Goal: Transaction & Acquisition: Book appointment/travel/reservation

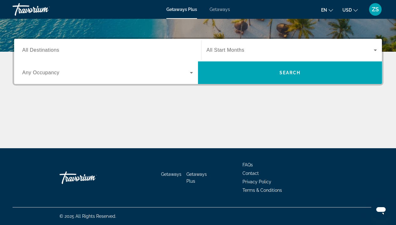
scroll to position [136, 0]
click at [75, 52] on input "Destination All Destinations" at bounding box center [107, 51] width 171 height 8
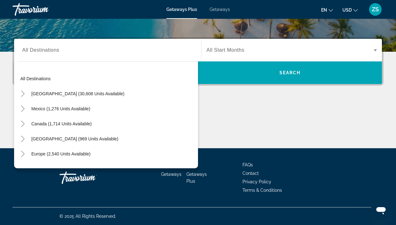
click at [244, 118] on div "Main content" at bounding box center [198, 124] width 371 height 47
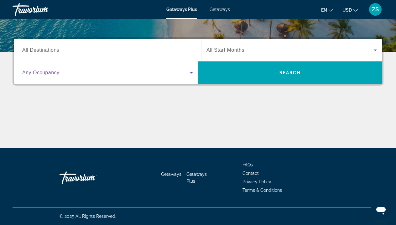
click at [192, 75] on icon "Search widget" at bounding box center [192, 73] width 8 height 8
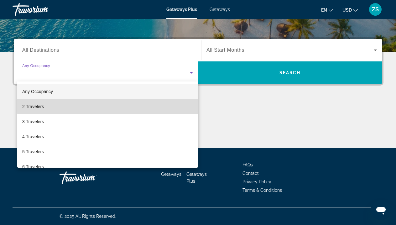
click at [140, 104] on mat-option "2 Travelers" at bounding box center [107, 106] width 181 height 15
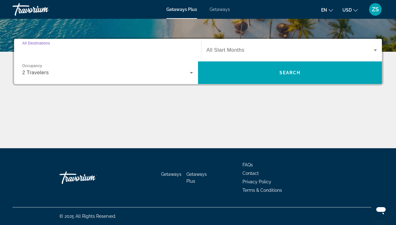
click at [96, 53] on input "Destination All Destinations" at bounding box center [107, 51] width 171 height 8
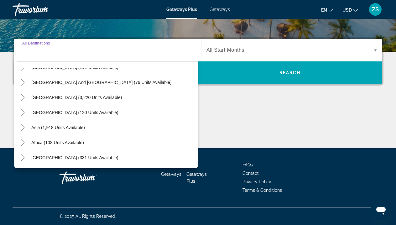
scroll to position [101, 0]
click at [23, 131] on mat-icon "Toggle Asia (1,918 units available)" at bounding box center [22, 127] width 11 height 11
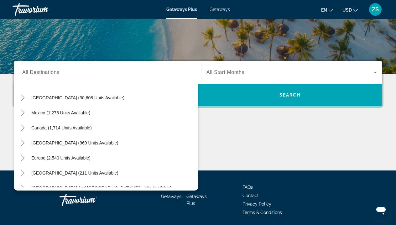
scroll to position [20, 0]
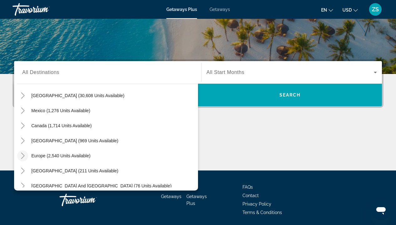
click at [23, 155] on icon "Toggle Europe (2,540 units available)" at bounding box center [22, 155] width 3 height 6
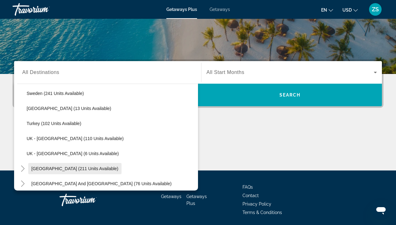
scroll to position [308, 0]
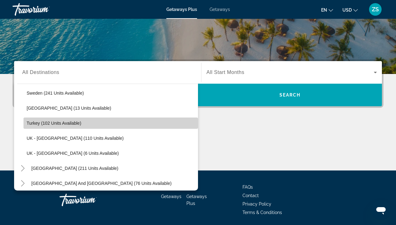
click at [65, 126] on span "Search widget" at bounding box center [110, 123] width 174 height 15
type input "**********"
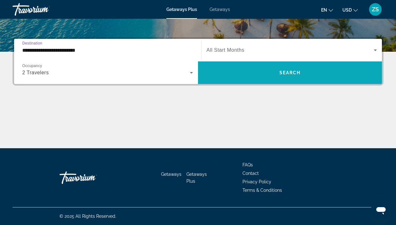
click at [266, 74] on span "Search widget" at bounding box center [290, 72] width 184 height 15
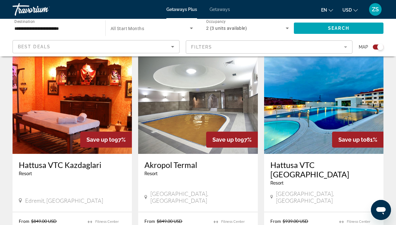
scroll to position [261, 0]
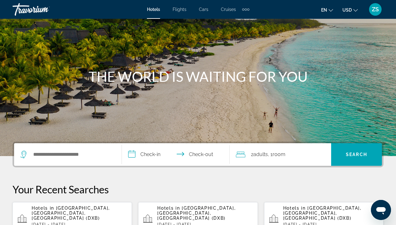
scroll to position [51, 0]
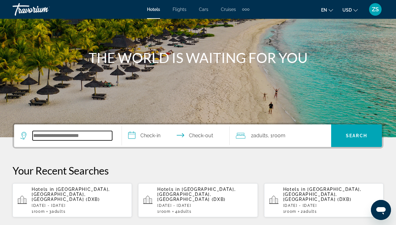
click at [64, 140] on input "Search widget" at bounding box center [73, 135] width 80 height 9
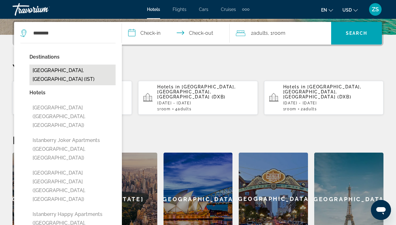
click at [70, 71] on button "Istanbul, Turkey (IST)" at bounding box center [72, 75] width 86 height 21
type input "**********"
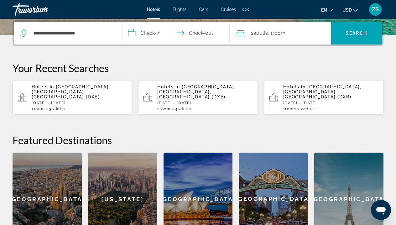
click at [151, 32] on input "**********" at bounding box center [177, 34] width 110 height 24
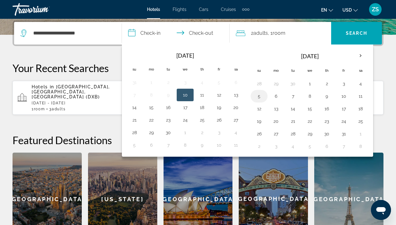
click at [263, 97] on button "5" at bounding box center [259, 96] width 10 height 9
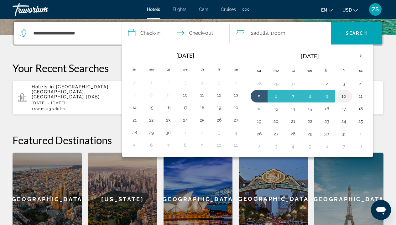
click at [343, 99] on button "10" at bounding box center [343, 96] width 10 height 9
type input "**********"
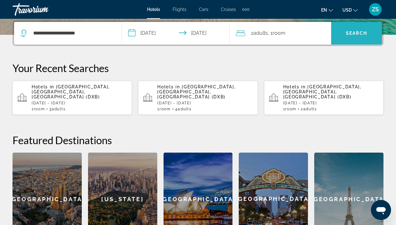
click at [365, 41] on span "Search widget" at bounding box center [356, 33] width 51 height 23
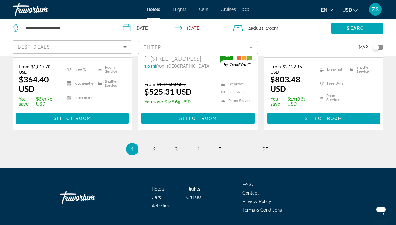
scroll to position [916, 0]
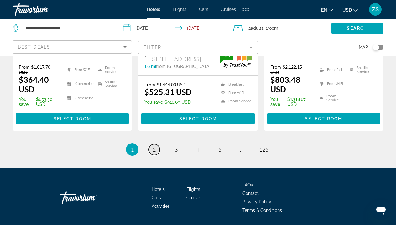
click at [152, 146] on span "2" at bounding box center [153, 149] width 3 height 7
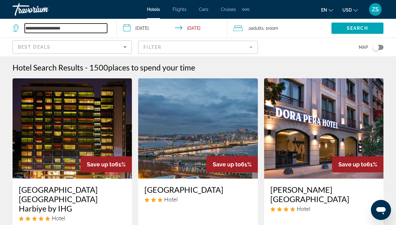
click at [91, 30] on input "**********" at bounding box center [66, 27] width 82 height 9
type input "*"
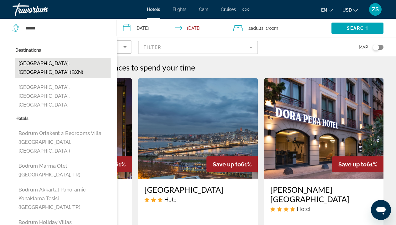
click at [50, 62] on button "Bodrum, Turkey (BXN)" at bounding box center [62, 68] width 95 height 21
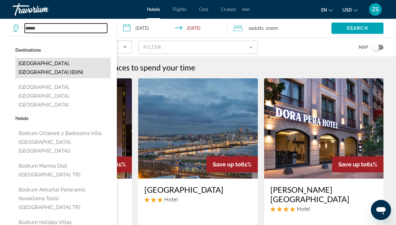
type input "**********"
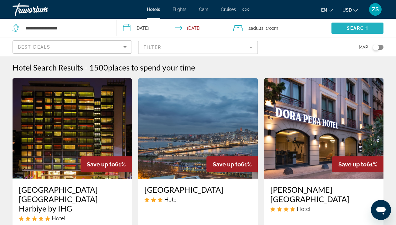
click at [347, 30] on span "Search" at bounding box center [357, 28] width 21 height 5
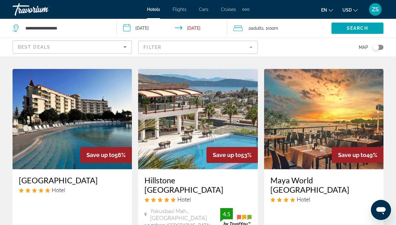
scroll to position [286, 0]
